Goal: Navigation & Orientation: Find specific page/section

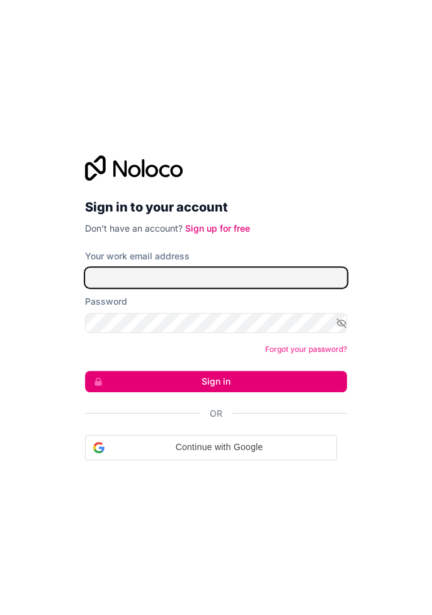
click at [296, 275] on input "Your work email address" at bounding box center [216, 278] width 262 height 20
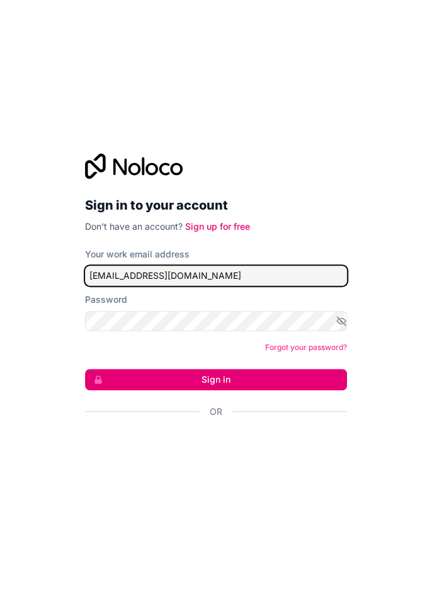
type input "[EMAIL_ADDRESS][DOMAIN_NAME]"
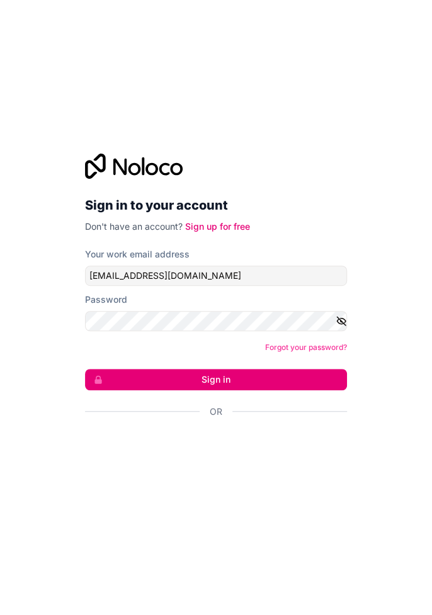
click at [336, 328] on button "button" at bounding box center [341, 321] width 11 height 20
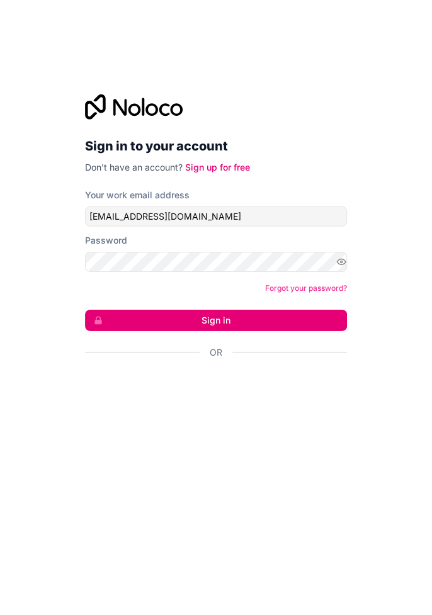
click at [319, 384] on button "Sign in" at bounding box center [216, 379] width 262 height 21
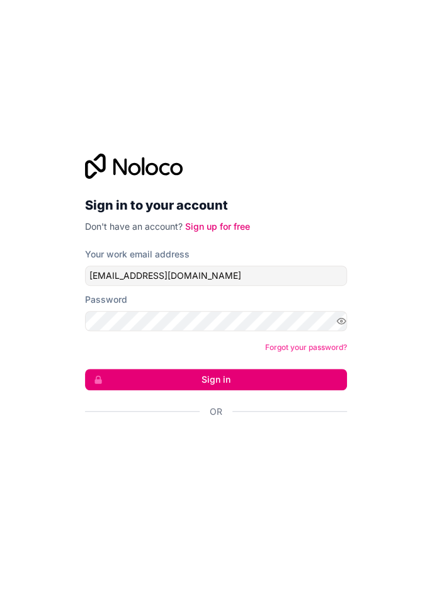
click at [281, 384] on button "Sign in" at bounding box center [216, 379] width 262 height 21
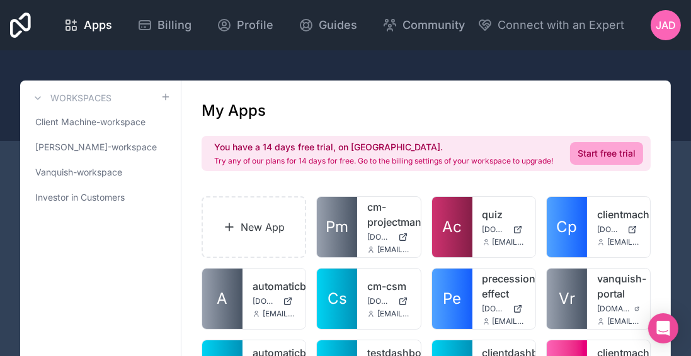
click at [47, 122] on span "Client Machine-workspace" at bounding box center [90, 122] width 110 height 13
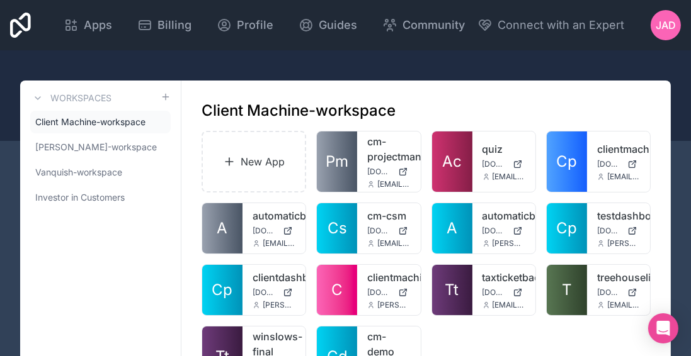
click at [54, 151] on span "[PERSON_NAME]-workspace" at bounding box center [96, 147] width 122 height 13
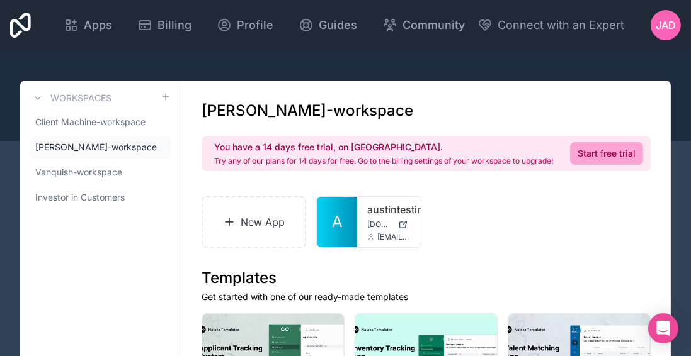
click at [354, 243] on link "A" at bounding box center [337, 222] width 40 height 50
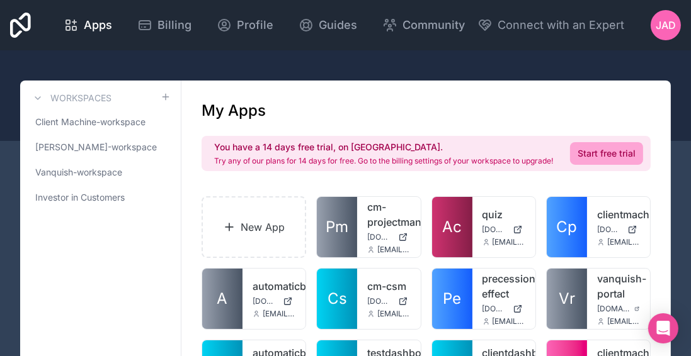
click at [112, 119] on span "Client Machine-workspace" at bounding box center [90, 122] width 110 height 13
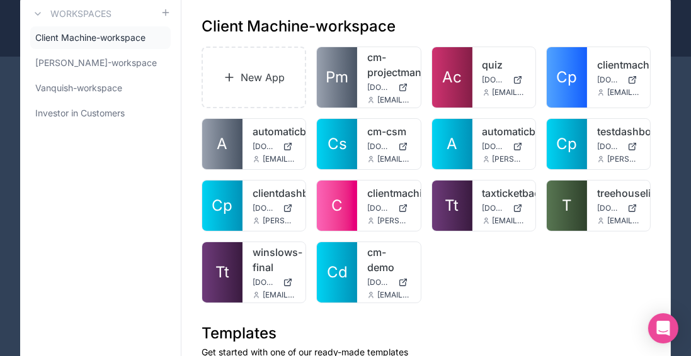
scroll to position [86, 0]
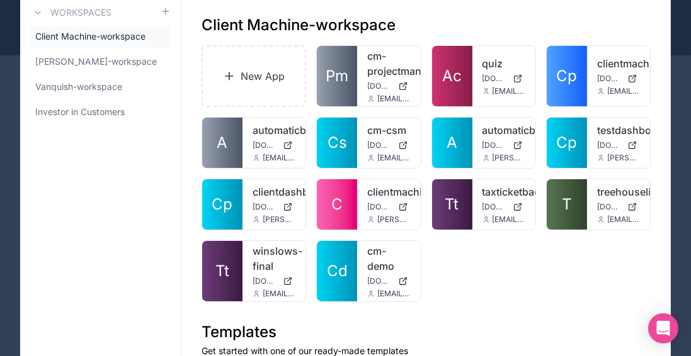
click at [334, 80] on span "Pm" at bounding box center [337, 76] width 23 height 20
